Goal: Task Accomplishment & Management: Manage account settings

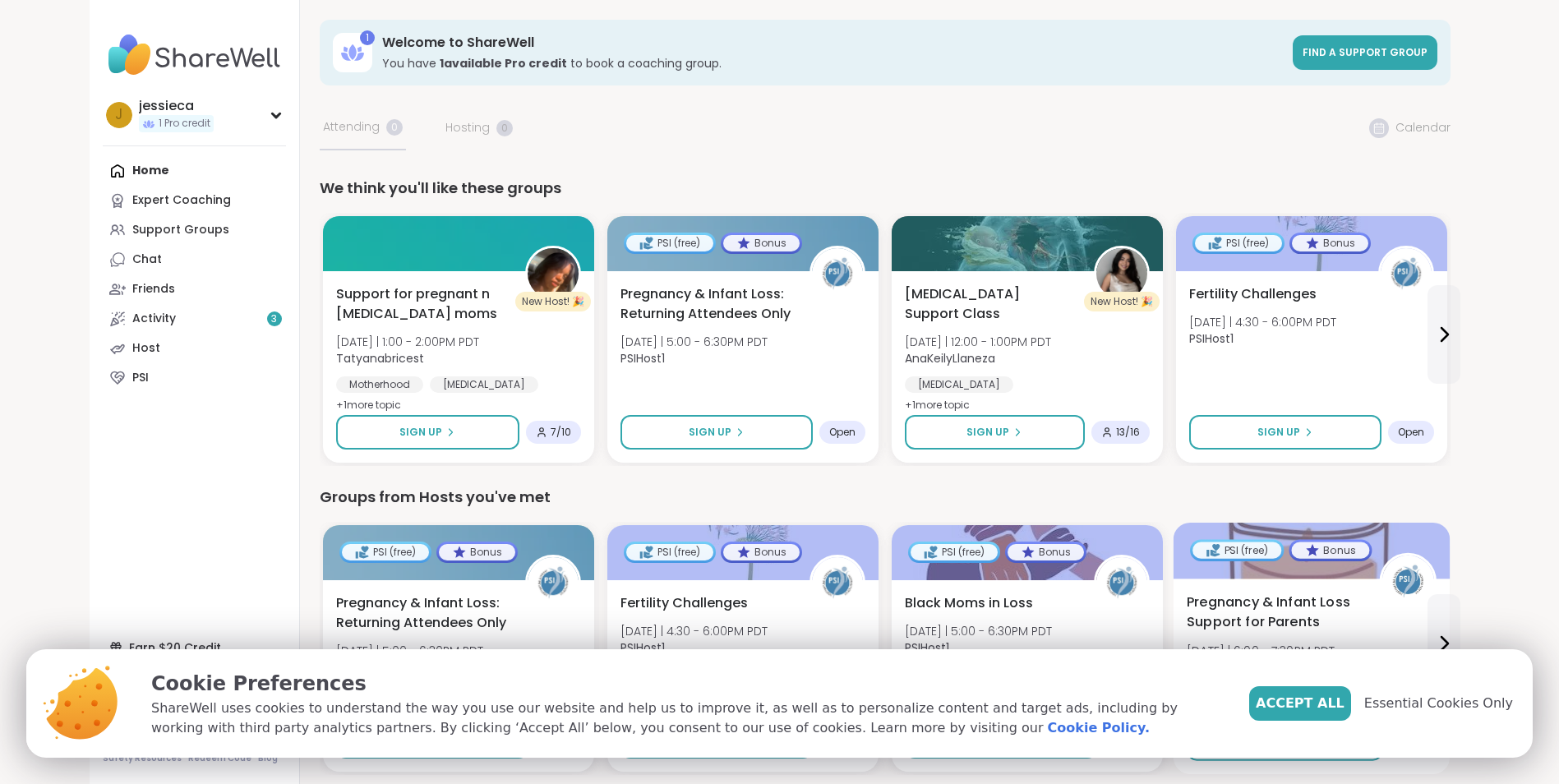
click at [1431, 700] on span "Essential Cookies Only" at bounding box center [1438, 703] width 149 height 20
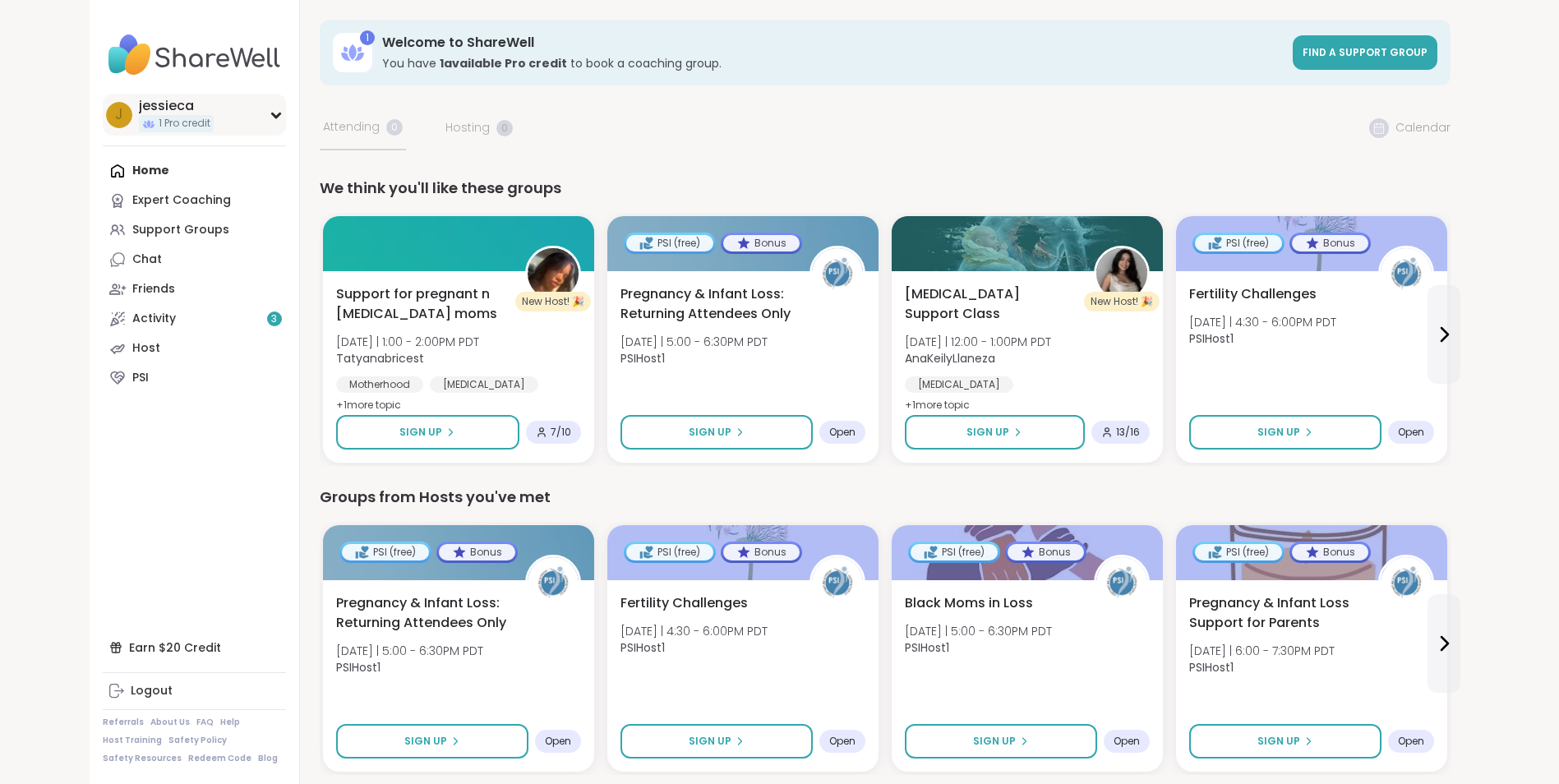
click at [276, 118] on icon at bounding box center [276, 115] width 8 height 4
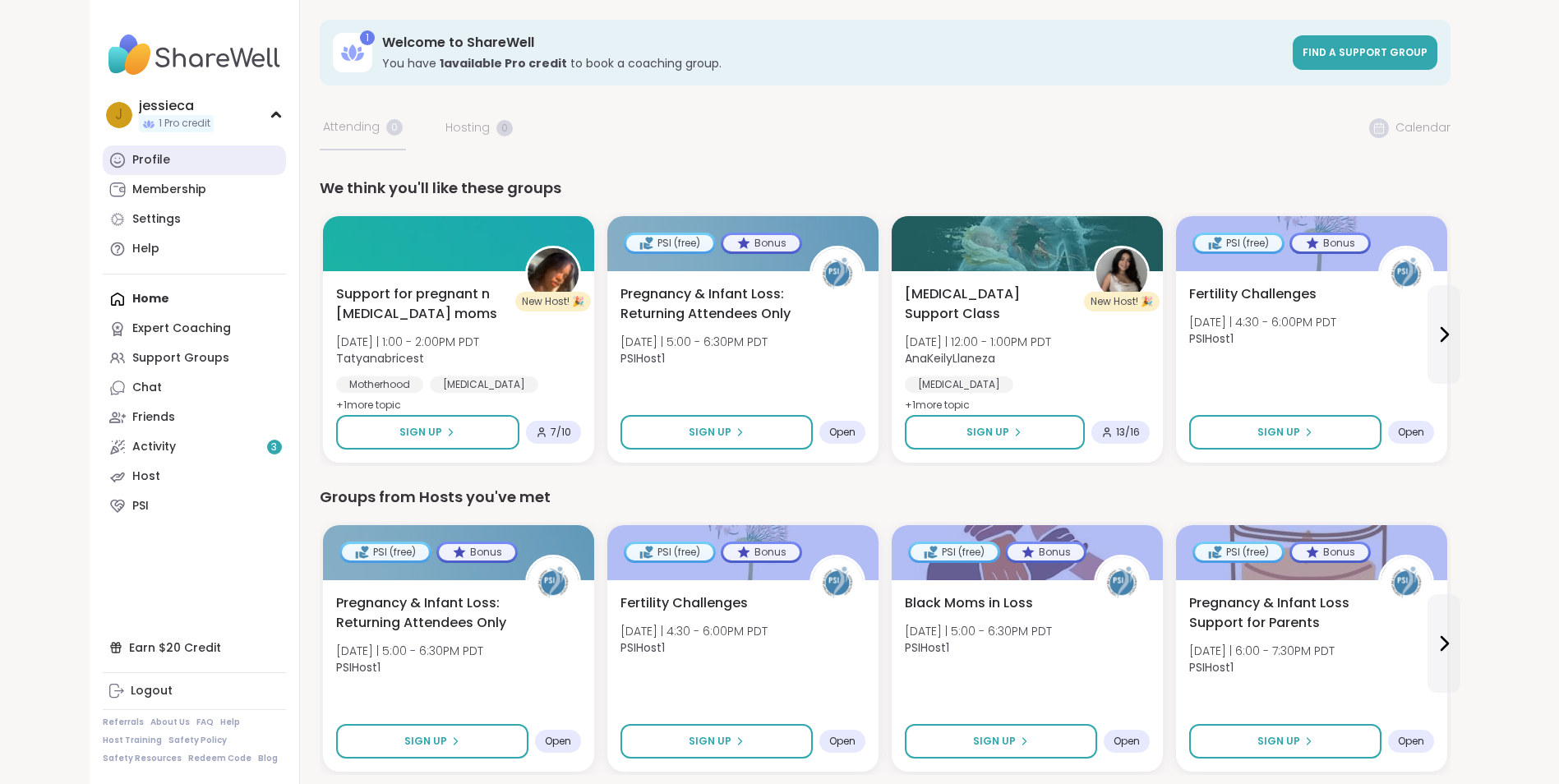
click at [152, 170] on link "Profile" at bounding box center [194, 159] width 183 height 29
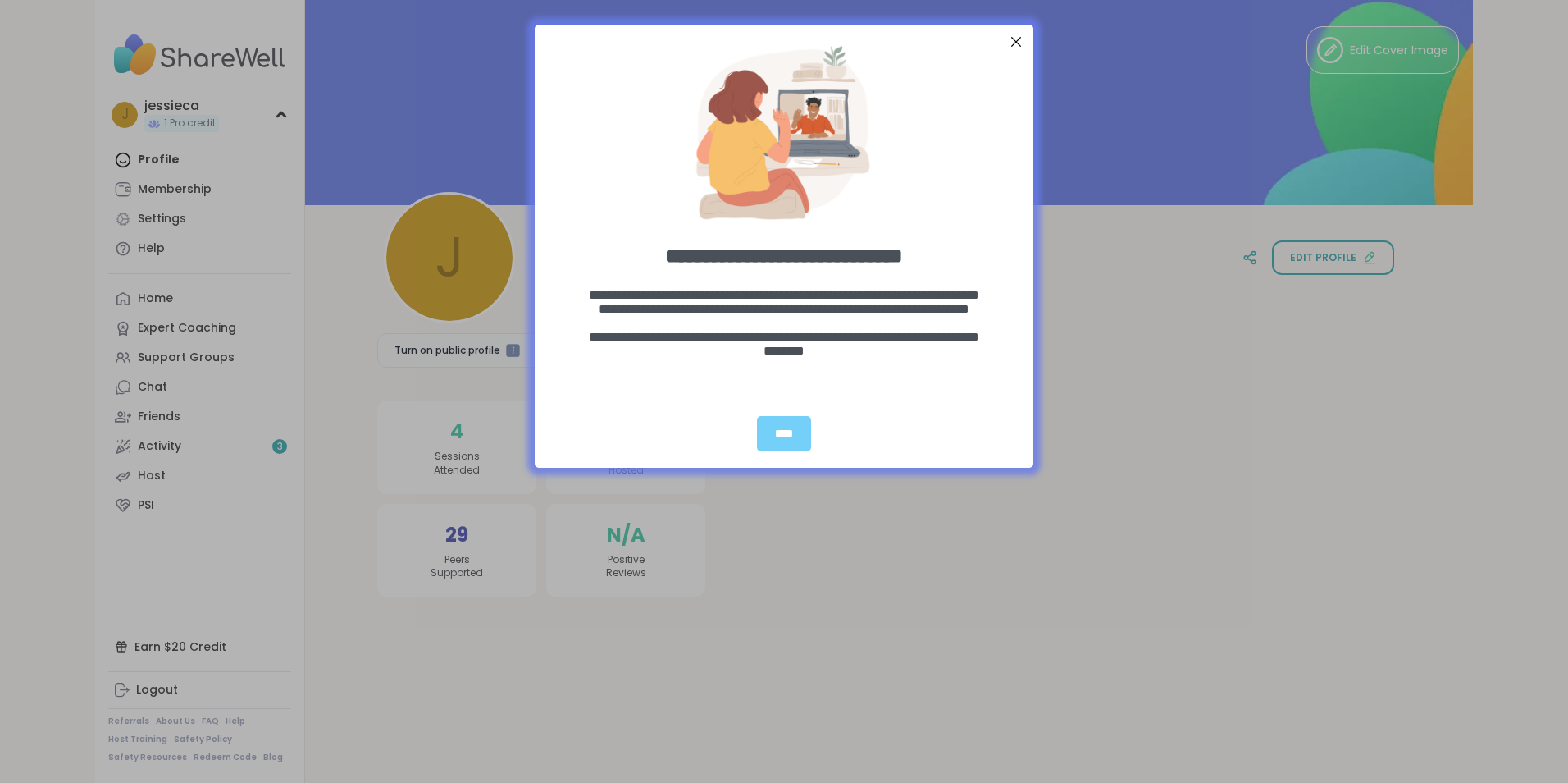
click at [151, 216] on div "**********" at bounding box center [784, 392] width 1568 height 783
click at [1013, 37] on div "Close Step" at bounding box center [1016, 41] width 22 height 22
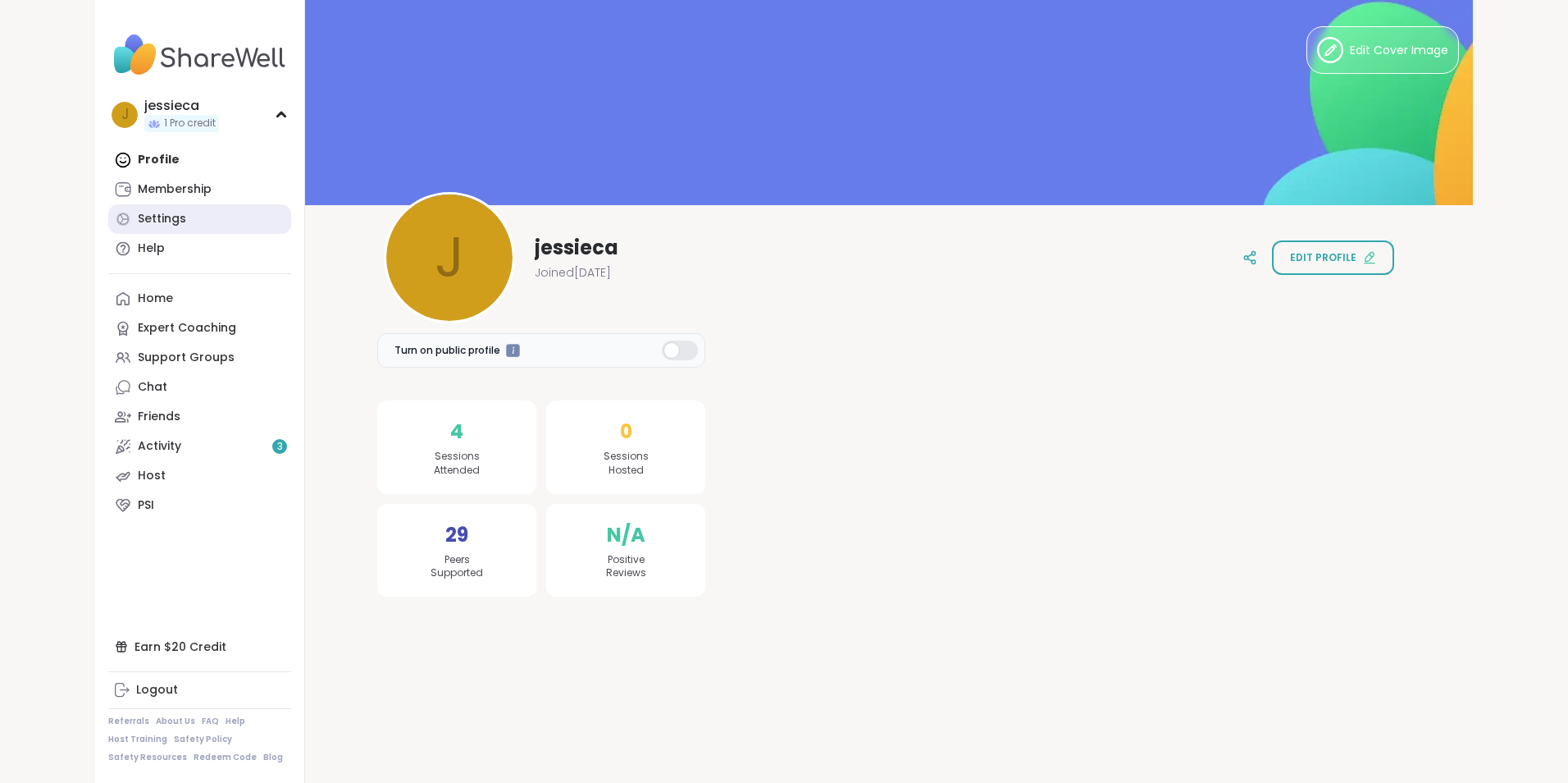
click at [150, 223] on div "Settings" at bounding box center [161, 218] width 48 height 16
select select "**"
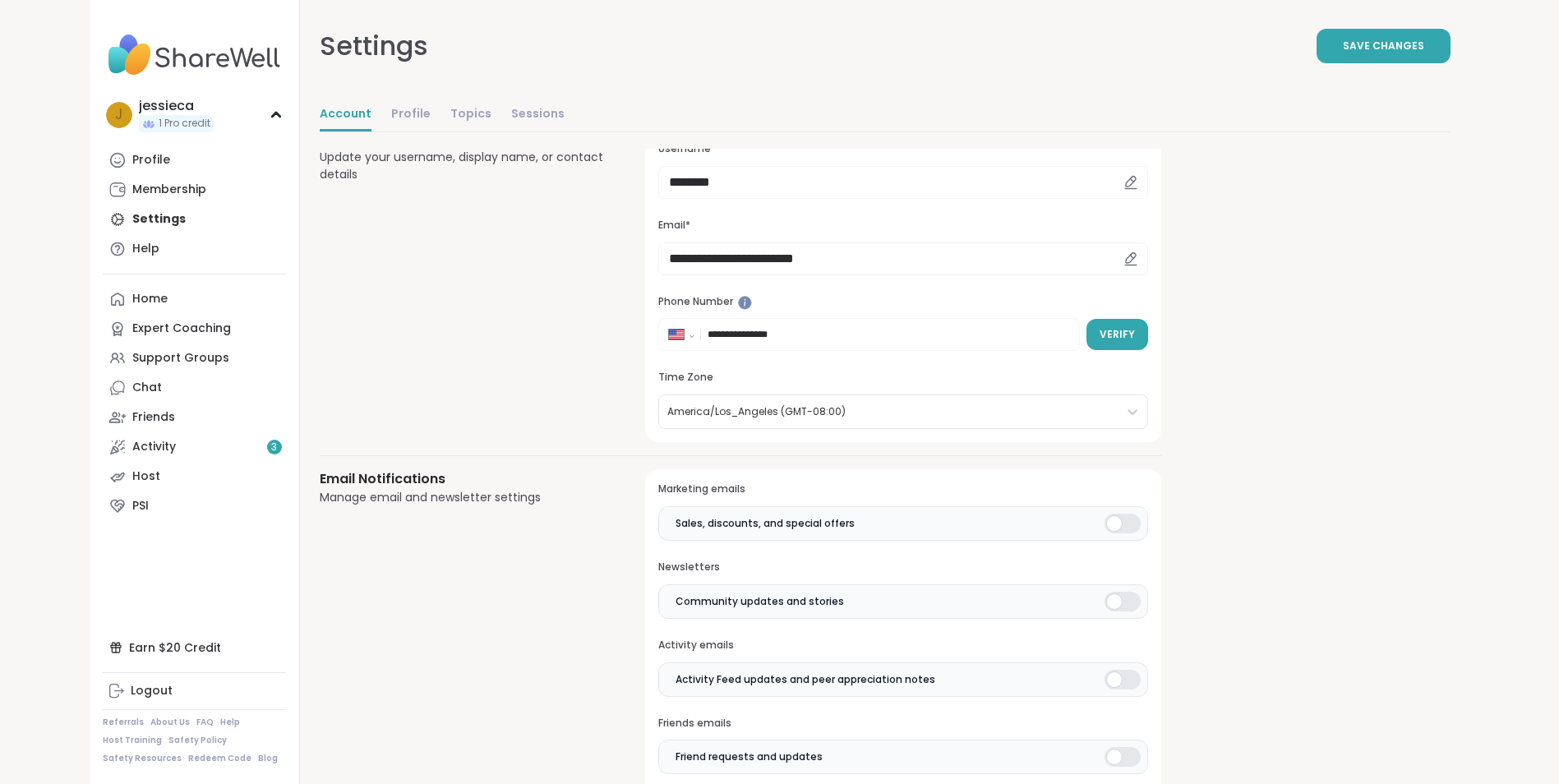
scroll to position [247, 0]
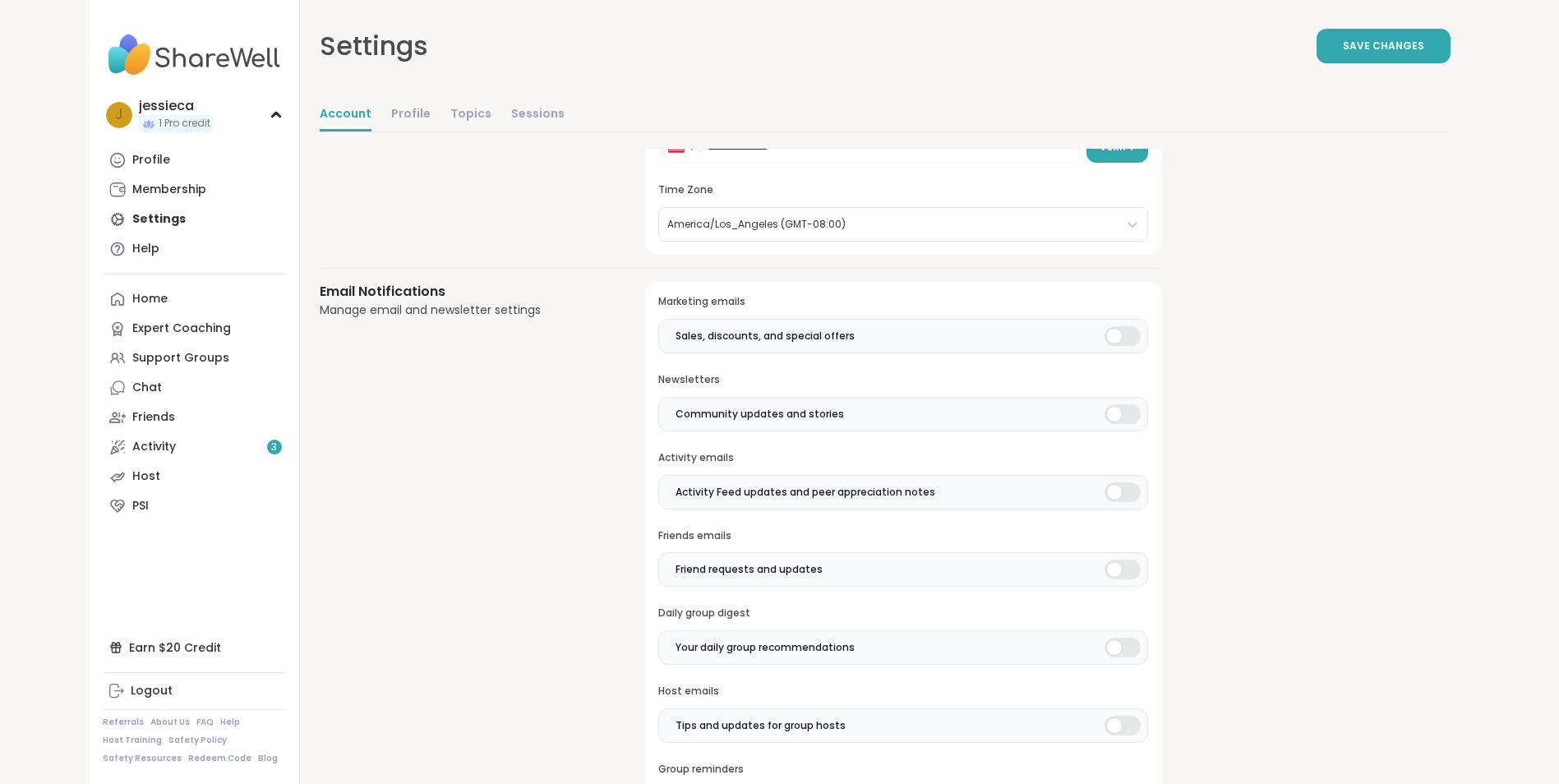
click at [1111, 343] on div at bounding box center [1123, 335] width 36 height 20
drag, startPoint x: 1125, startPoint y: 497, endPoint x: 1123, endPoint y: 532, distance: 35.1
click at [1125, 497] on div at bounding box center [1123, 492] width 36 height 20
click at [1111, 567] on div at bounding box center [1123, 569] width 36 height 20
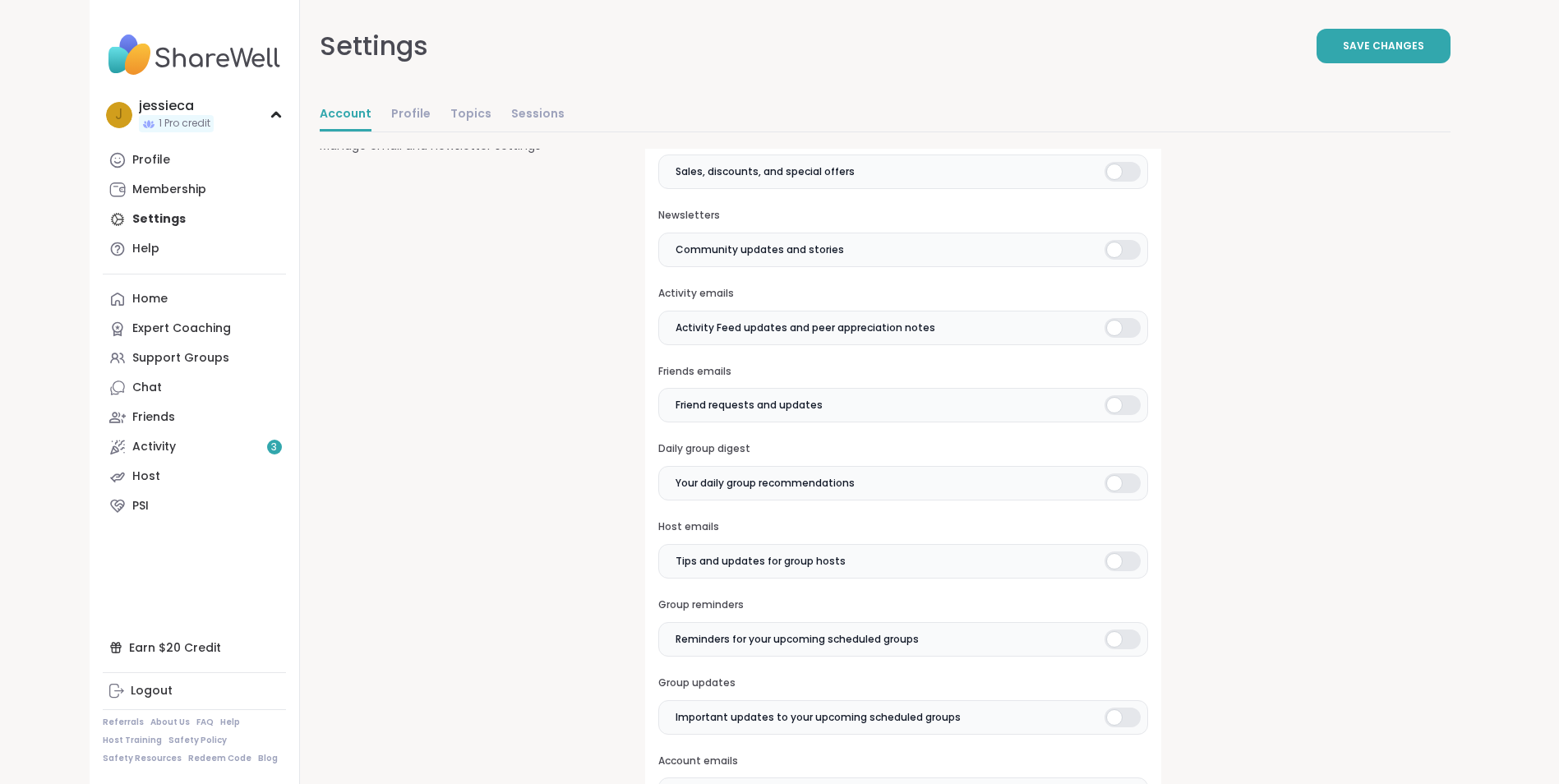
click at [1115, 558] on div at bounding box center [1123, 561] width 36 height 20
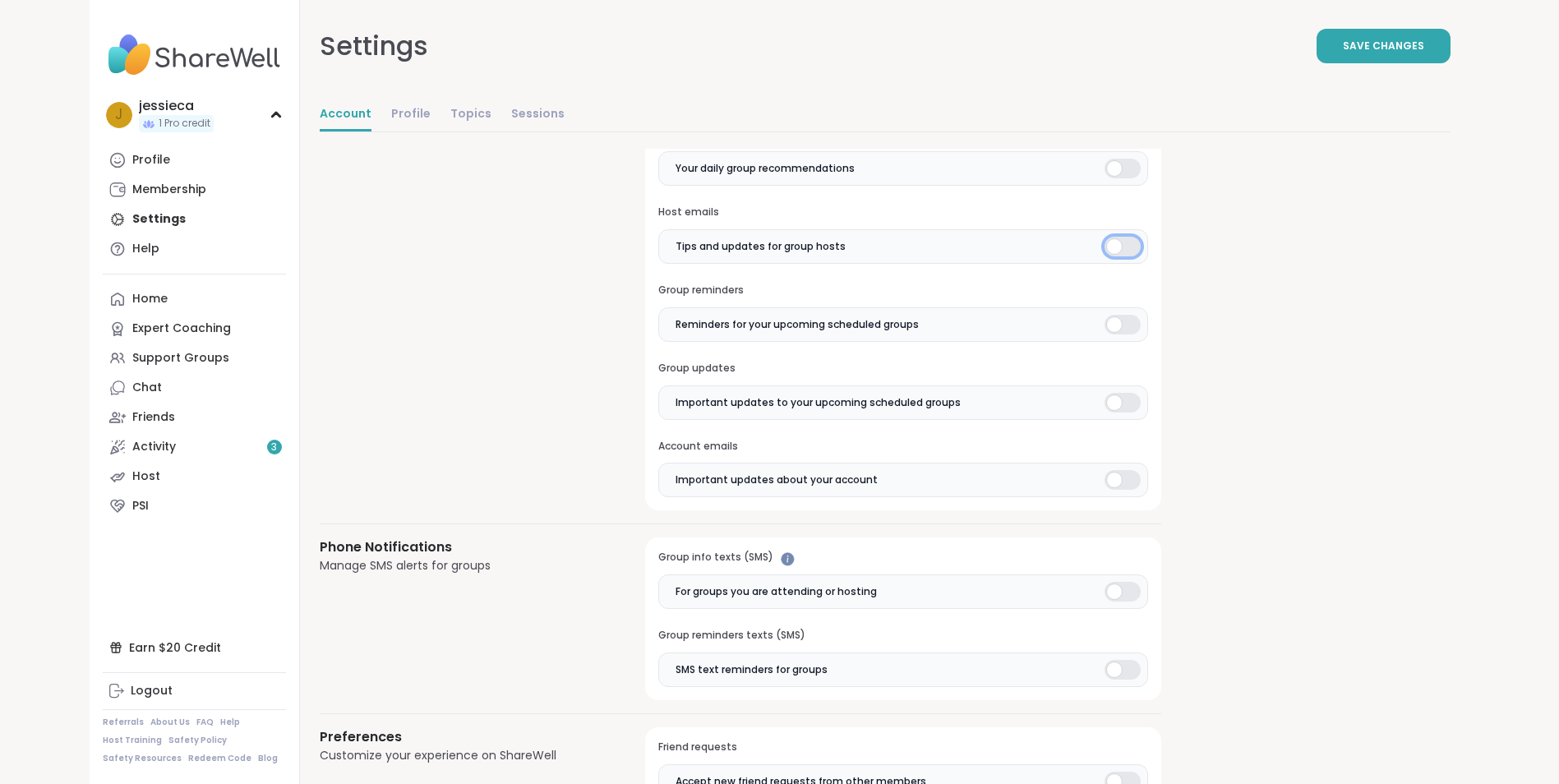
scroll to position [740, 0]
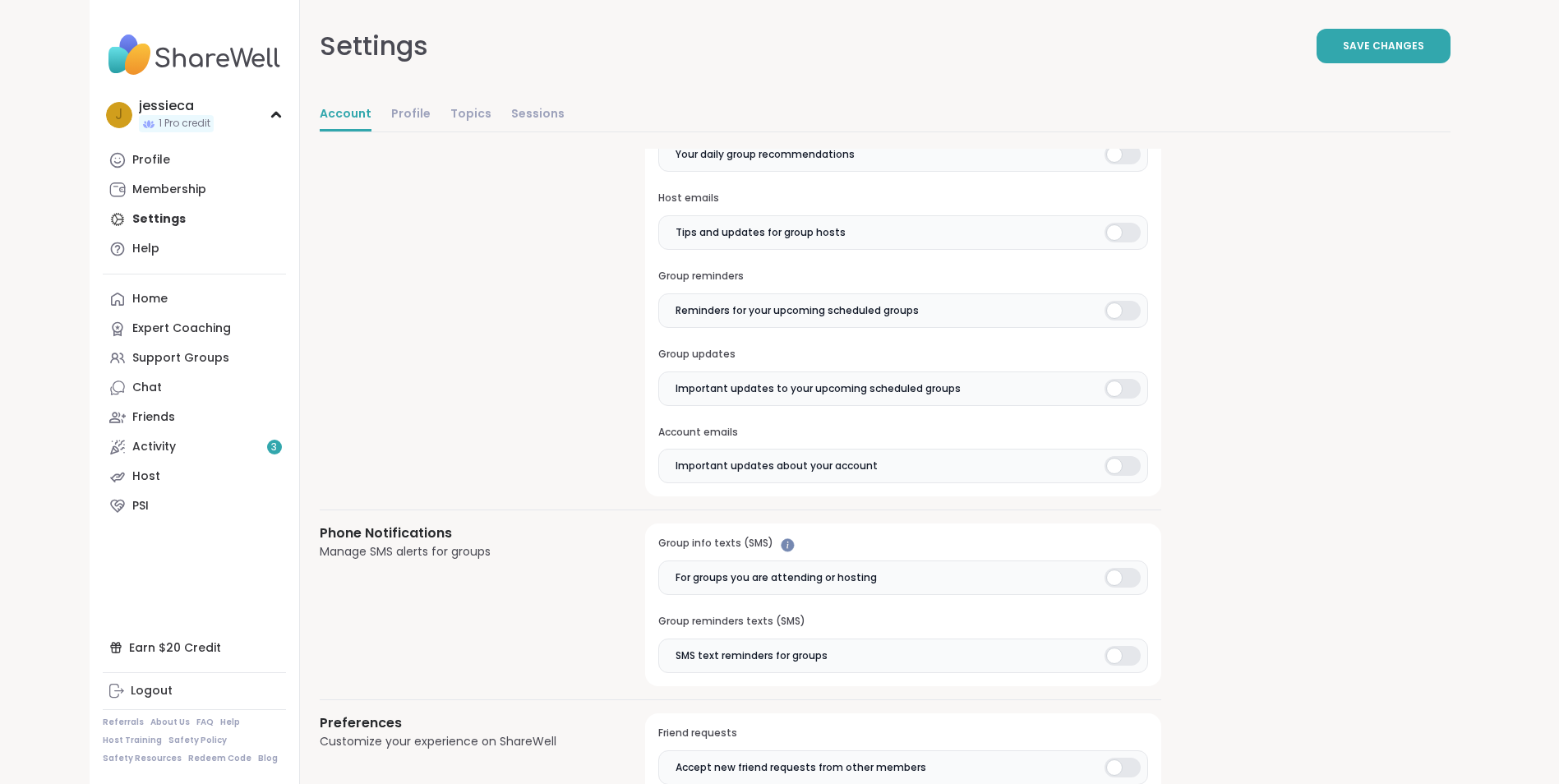
click at [1115, 580] on div at bounding box center [1123, 577] width 36 height 20
click at [1130, 662] on div at bounding box center [1123, 655] width 36 height 20
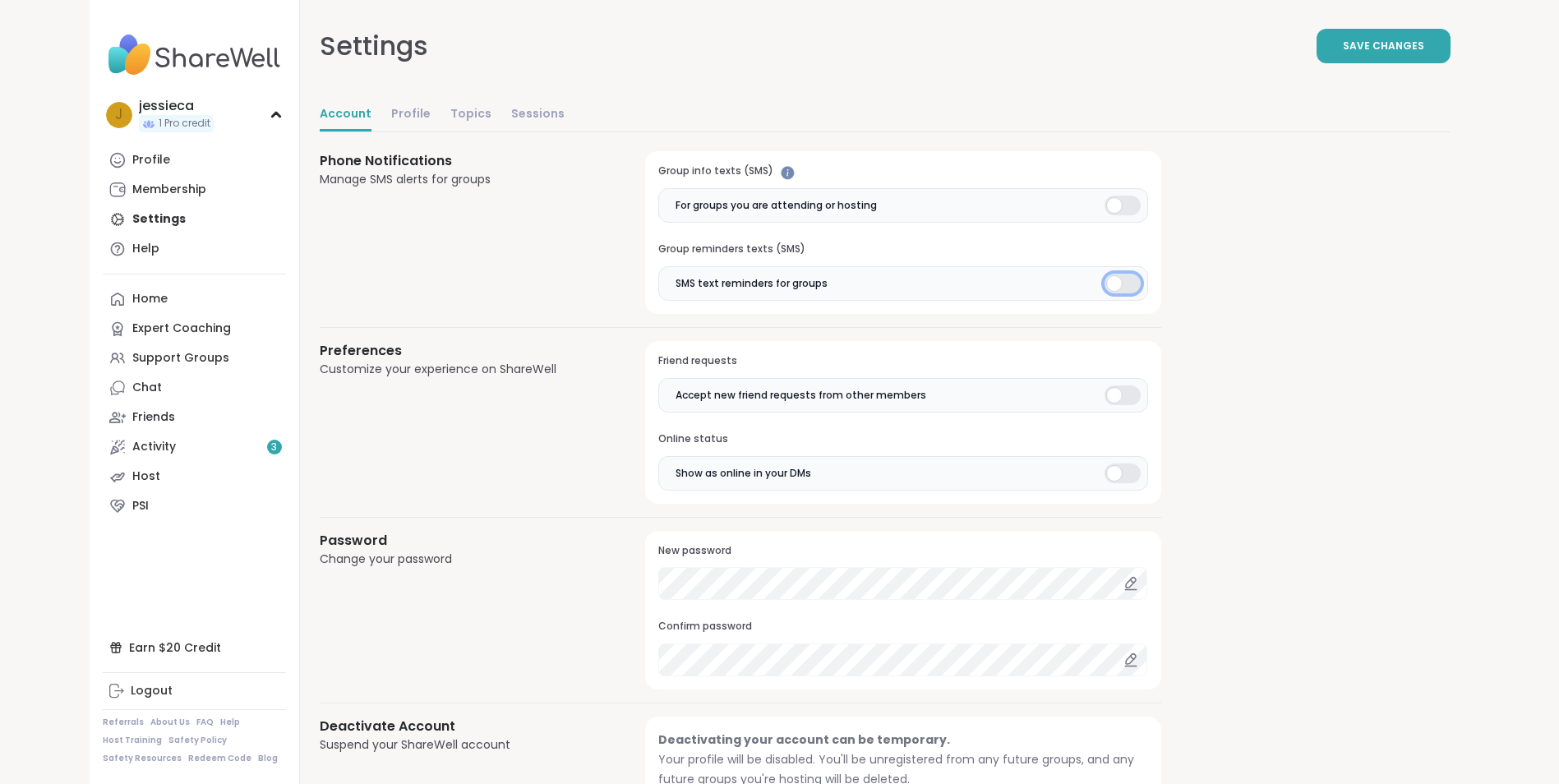
scroll to position [1151, 0]
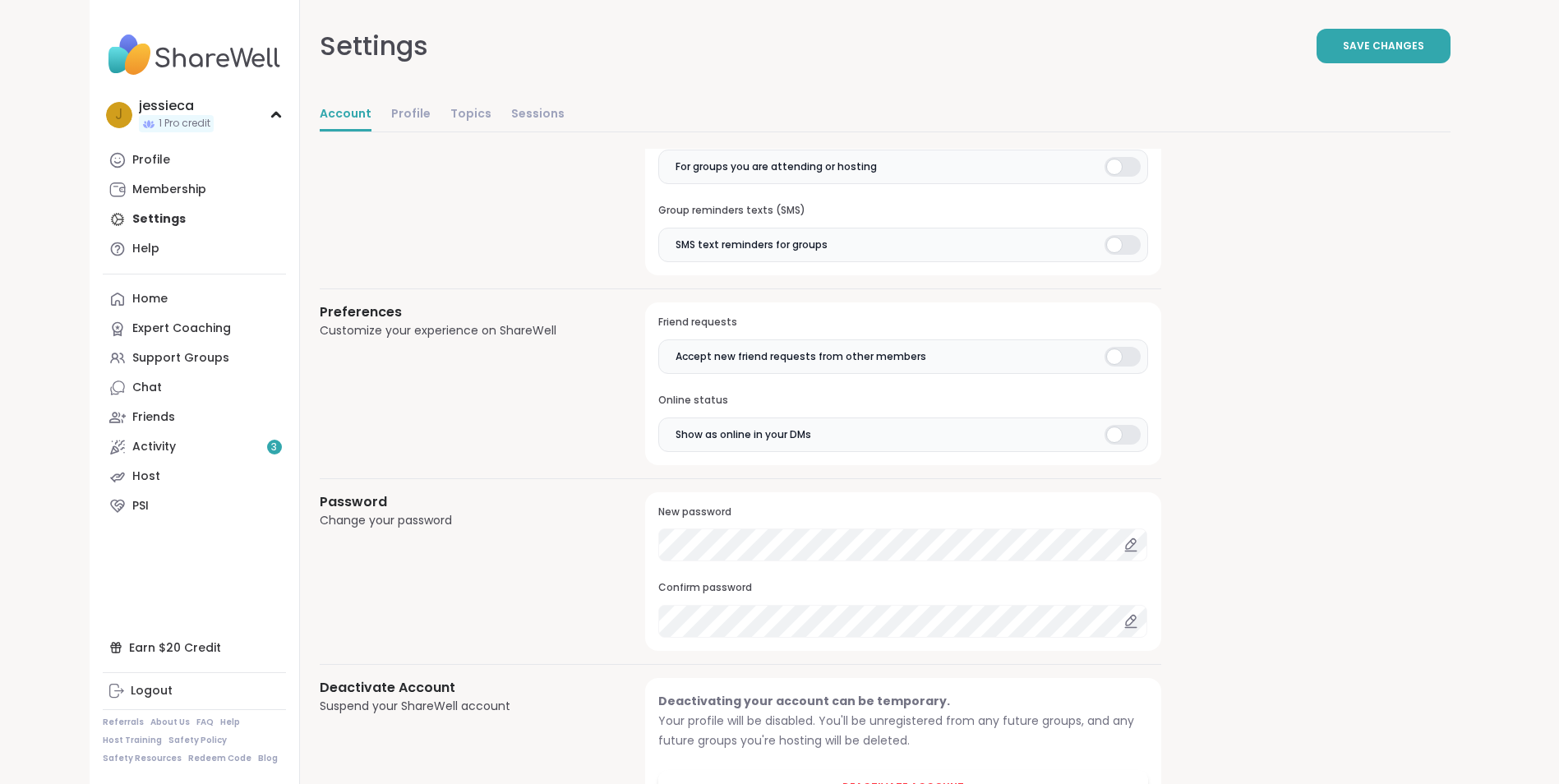
click at [1127, 444] on div at bounding box center [1123, 434] width 36 height 20
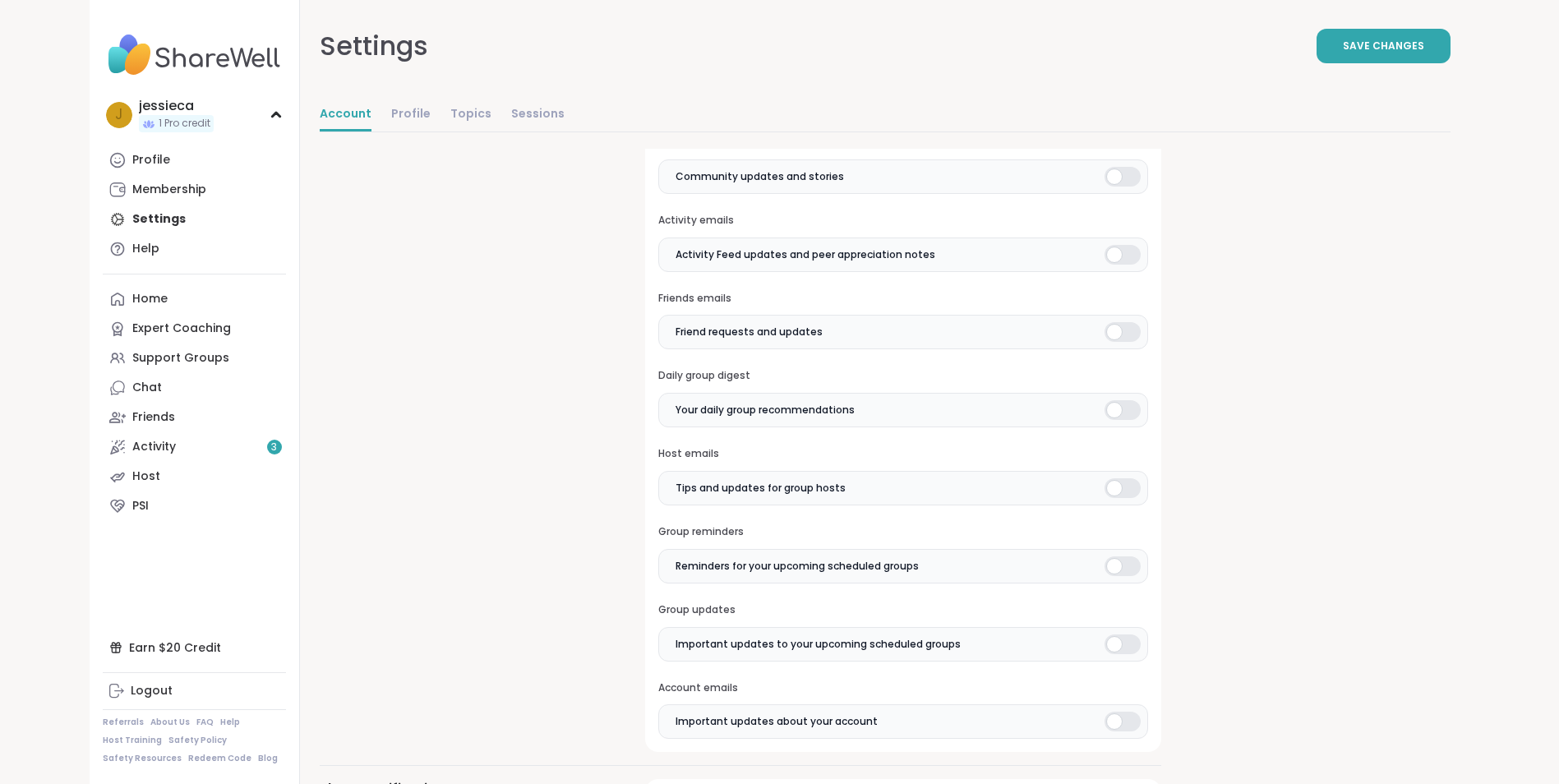
scroll to position [566, 0]
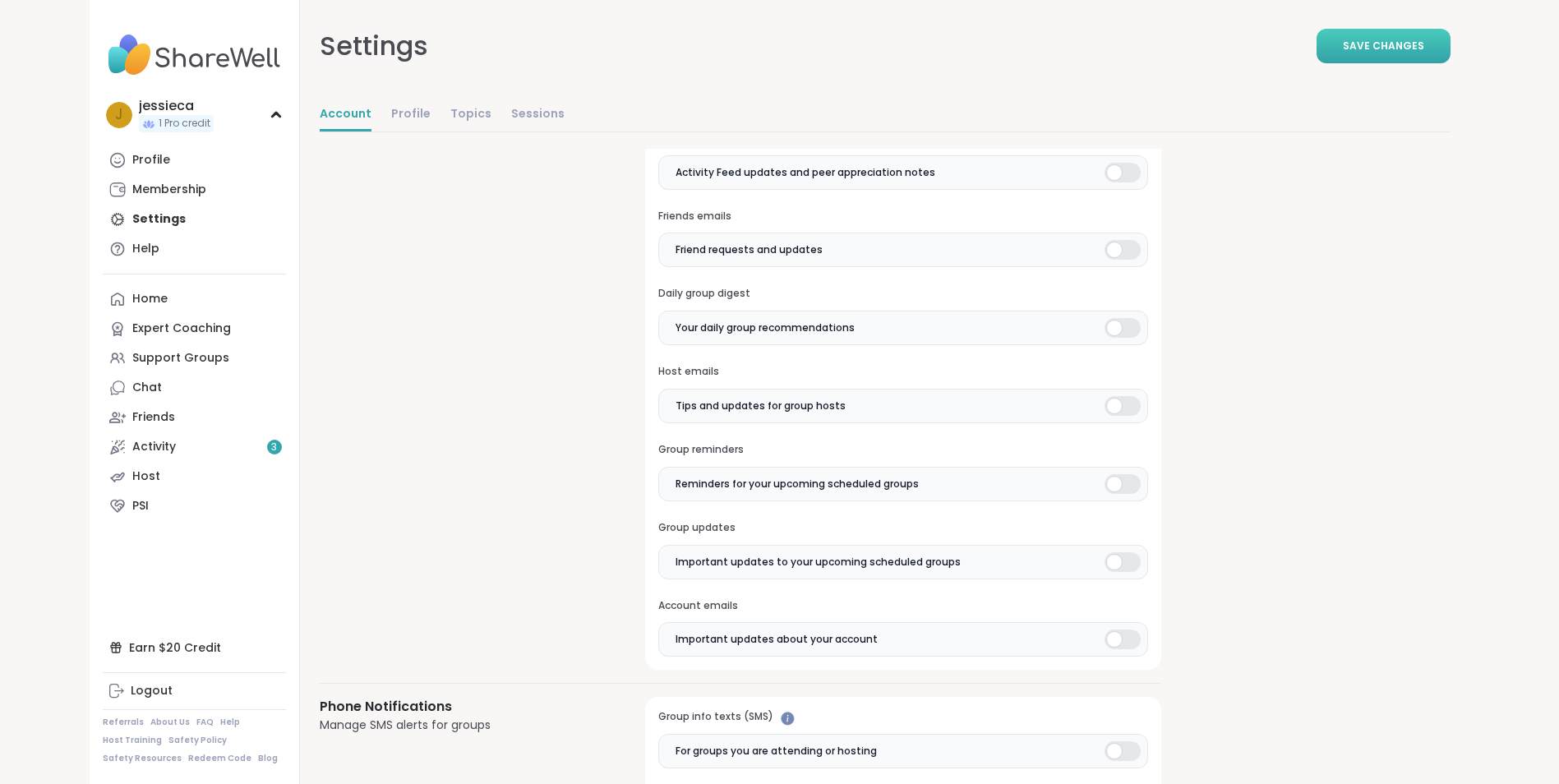
click at [1344, 49] on button "Save Changes" at bounding box center [1384, 46] width 134 height 35
